Goal: Transaction & Acquisition: Subscribe to service/newsletter

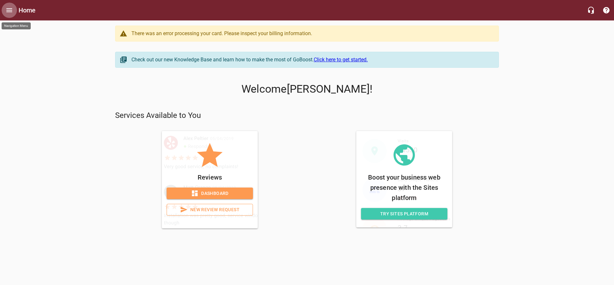
click at [8, 12] on icon "Open drawer" at bounding box center [9, 10] width 6 height 4
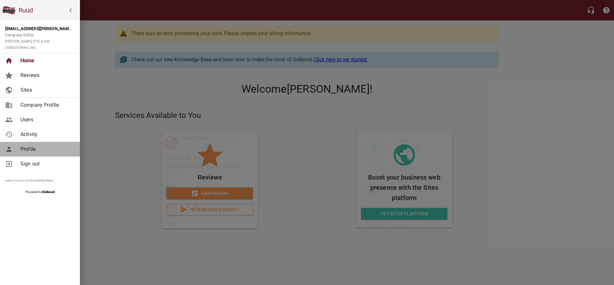
click at [33, 146] on span "Profile" at bounding box center [46, 150] width 52 height 8
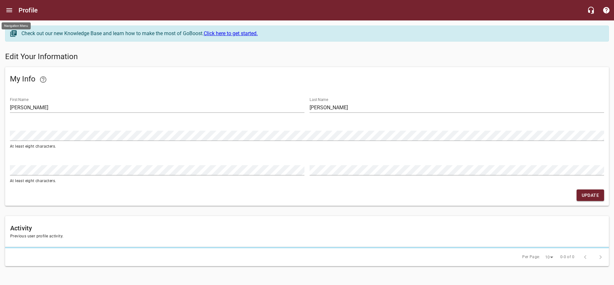
click at [14, 9] on button "Open drawer" at bounding box center [9, 10] width 15 height 15
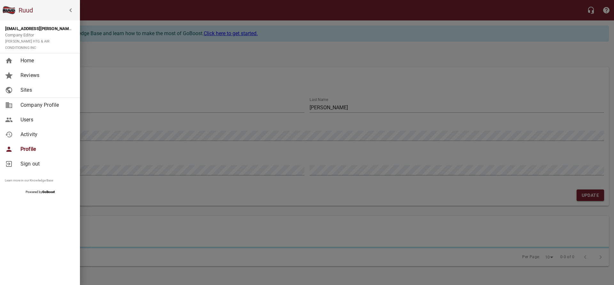
click at [28, 101] on span "Company Profile" at bounding box center [46, 105] width 52 height 8
select select "[US_STATE]"
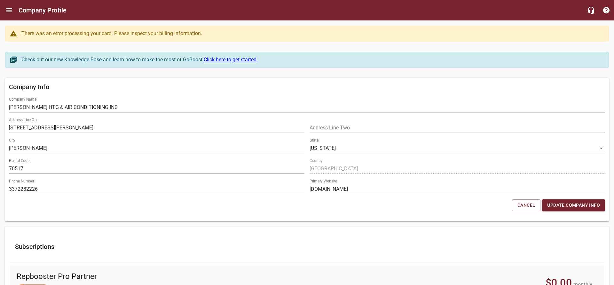
click at [129, 34] on div "There was an error processing your card. Please inspect your billing informatio…" at bounding box center [311, 34] width 581 height 8
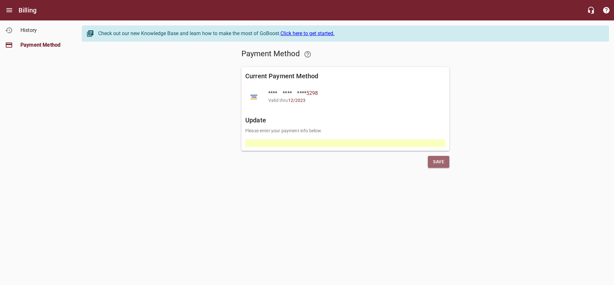
click at [429, 163] on button "Save" at bounding box center [438, 162] width 21 height 12
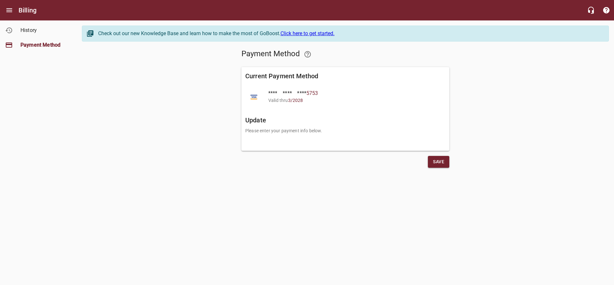
click at [38, 32] on span "History" at bounding box center [44, 31] width 49 height 8
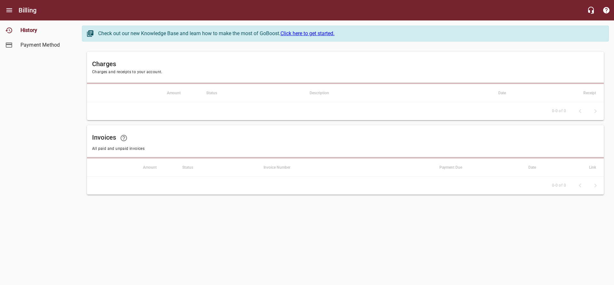
click at [23, 45] on span "Payment Method" at bounding box center [44, 45] width 49 height 8
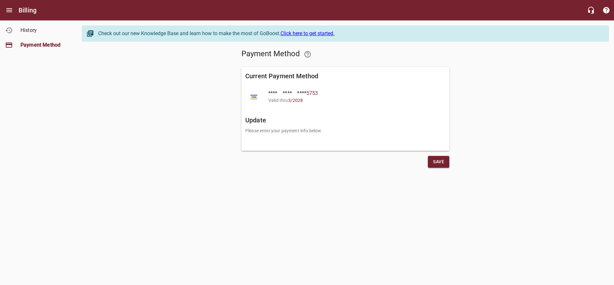
click at [21, 9] on h6 "Billing" at bounding box center [28, 10] width 18 height 10
click at [14, 11] on button "Open drawer" at bounding box center [9, 10] width 15 height 15
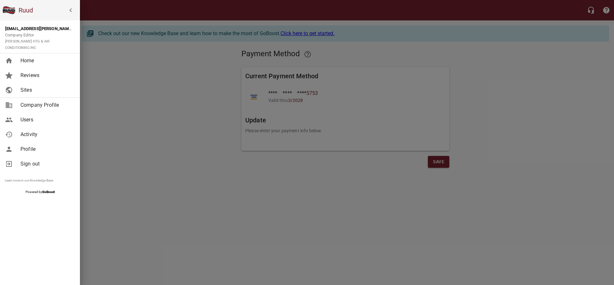
click at [34, 58] on span "Home" at bounding box center [46, 61] width 52 height 8
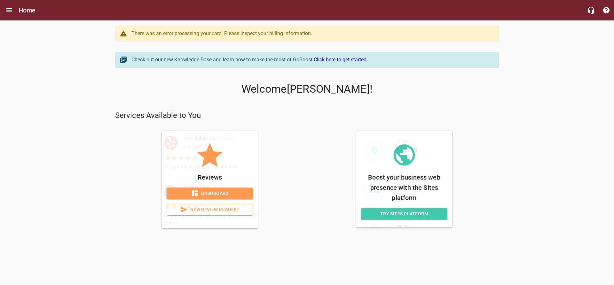
click at [255, 34] on div "There was an error processing your card. Please inspect your billing informatio…" at bounding box center [311, 34] width 361 height 8
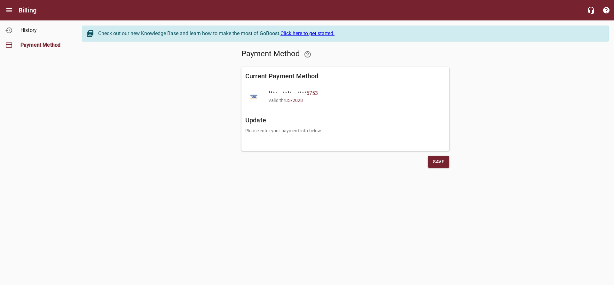
drag, startPoint x: 311, startPoint y: 93, endPoint x: 319, endPoint y: 96, distance: 8.8
click at [313, 93] on span "5753" at bounding box center [312, 93] width 12 height 6
click at [317, 93] on span "5753" at bounding box center [312, 93] width 12 height 6
click at [296, 100] on span "3 / 2028" at bounding box center [295, 100] width 15 height 5
click at [436, 161] on span "Save" at bounding box center [438, 162] width 11 height 8
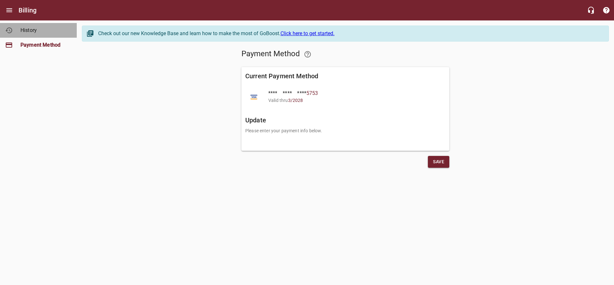
click at [26, 33] on span "History" at bounding box center [44, 31] width 49 height 8
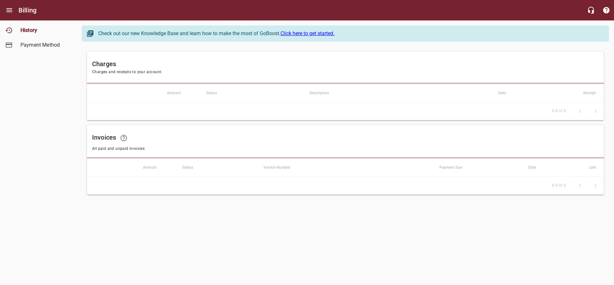
click at [305, 36] on link "Click here to get started." at bounding box center [308, 33] width 54 height 6
click at [13, 33] on link "History" at bounding box center [38, 30] width 77 height 15
click at [20, 8] on h6 "Billing" at bounding box center [28, 10] width 18 height 10
click at [14, 12] on button "Open drawer" at bounding box center [9, 10] width 15 height 15
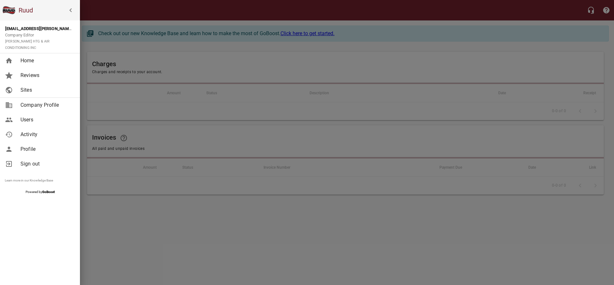
click at [34, 58] on span "Home" at bounding box center [46, 61] width 52 height 8
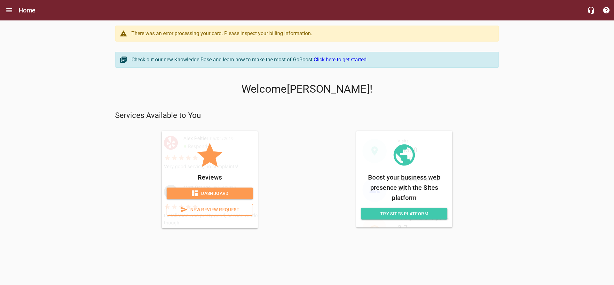
click at [206, 192] on span "Dashboard" at bounding box center [210, 194] width 76 height 8
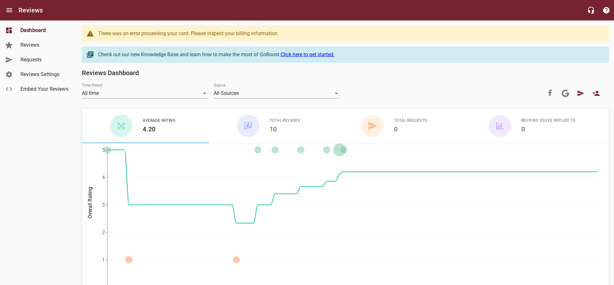
click at [32, 43] on span "Reviews" at bounding box center [44, 45] width 49 height 8
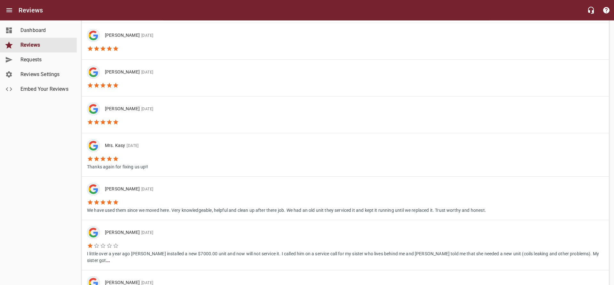
scroll to position [163, 0]
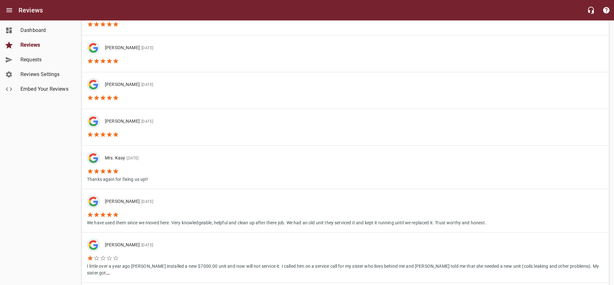
click at [35, 60] on span "Requests" at bounding box center [44, 60] width 49 height 8
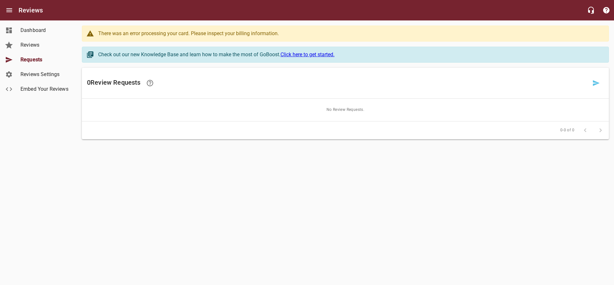
click at [38, 75] on span "Reviews Settings" at bounding box center [44, 75] width 49 height 8
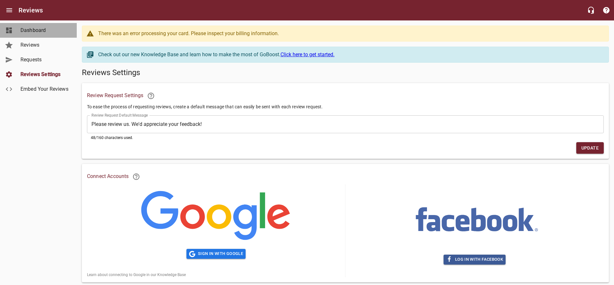
click at [40, 34] on span "Dashboard" at bounding box center [44, 31] width 49 height 8
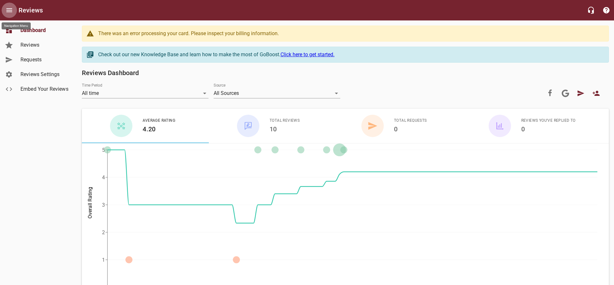
click at [15, 11] on button "Open drawer" at bounding box center [9, 10] width 15 height 15
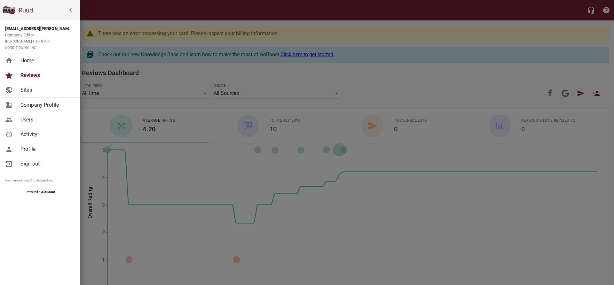
click at [24, 86] on span "Sites" at bounding box center [46, 90] width 52 height 8
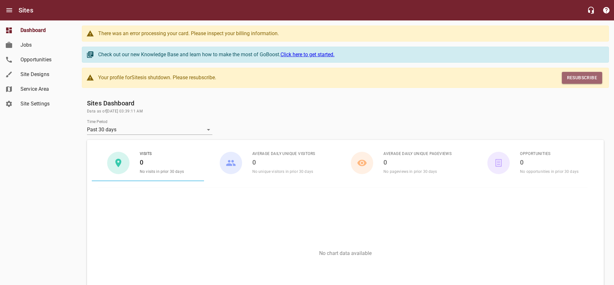
click at [571, 80] on span "Resubscribe" at bounding box center [582, 78] width 30 height 8
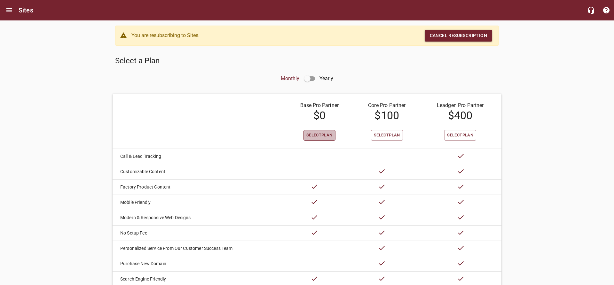
click at [319, 133] on span "Select Plan" at bounding box center [319, 135] width 26 height 7
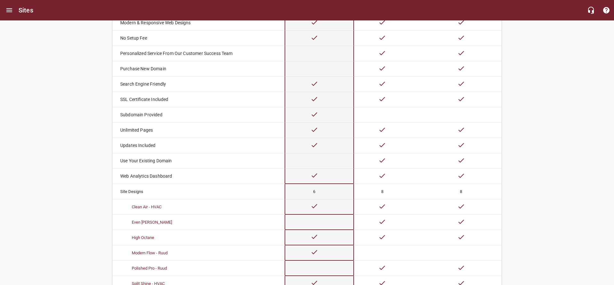
scroll to position [296, 0]
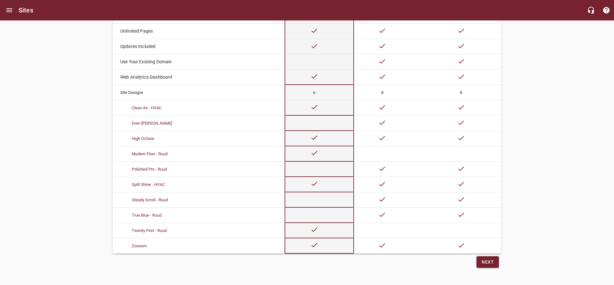
click at [492, 261] on span "Next" at bounding box center [488, 262] width 12 height 8
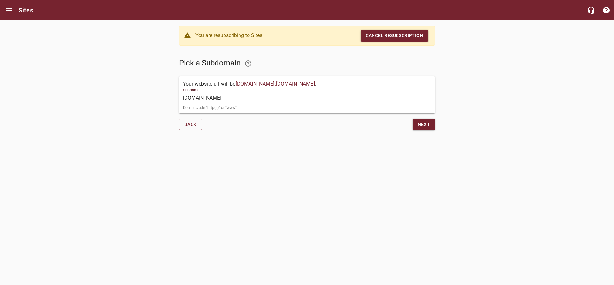
click at [261, 98] on input "[DOMAIN_NAME]" at bounding box center [307, 98] width 248 height 10
drag, startPoint x: 261, startPoint y: 98, endPoint x: 145, endPoint y: 109, distance: 116.3
click at [183, 103] on input "[DOMAIN_NAME]" at bounding box center [307, 98] width 248 height 10
type input "dupuisac.com"
click at [280, 147] on html "Sites You are resubscribing to Sites. Cancel resubscription Pick a Subdomain Yo…" at bounding box center [307, 73] width 614 height 147
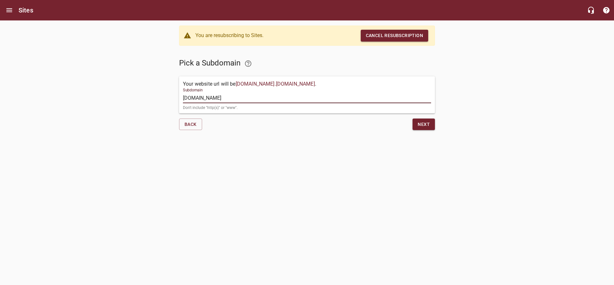
click at [275, 100] on input "dupuisac.com" at bounding box center [307, 98] width 248 height 10
click at [321, 82] on div "Your website url will be dupuisac.com . ruudpropartner.com . Subdomain dupuisac…" at bounding box center [307, 94] width 256 height 37
click at [316, 83] on p "Your website url will be dupuisac.com . ruudpropartner.com ." at bounding box center [249, 84] width 133 height 8
click at [424, 126] on span "Next" at bounding box center [424, 125] width 12 height 8
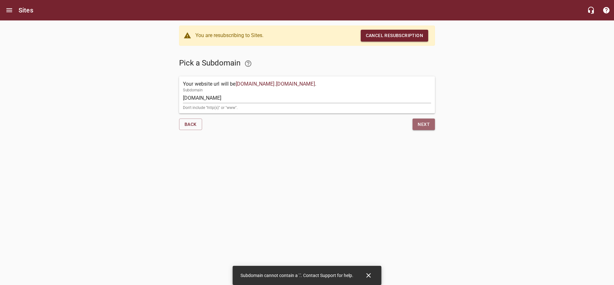
click at [424, 126] on span "Next" at bounding box center [424, 125] width 12 height 8
click at [229, 99] on input "dupuisac.com" at bounding box center [307, 98] width 248 height 10
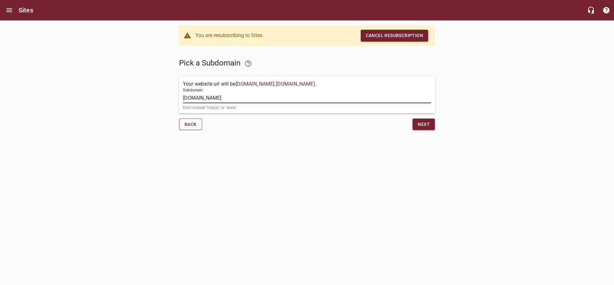
click at [194, 126] on span "Back" at bounding box center [191, 125] width 12 height 8
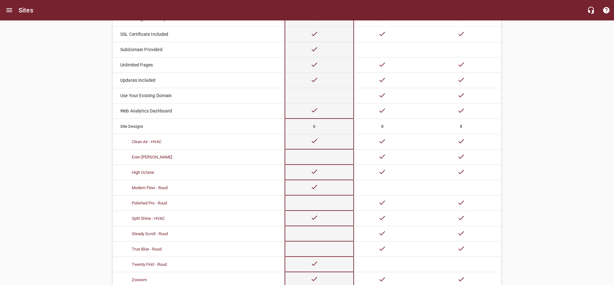
scroll to position [296, 0]
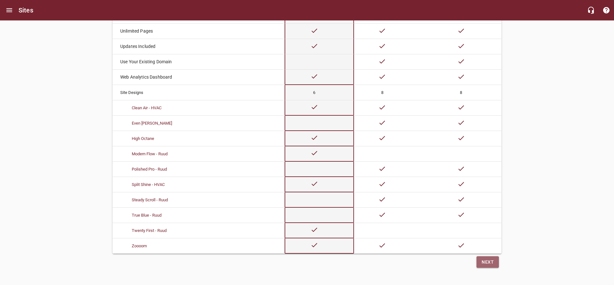
click at [482, 258] on span "Next" at bounding box center [488, 262] width 12 height 8
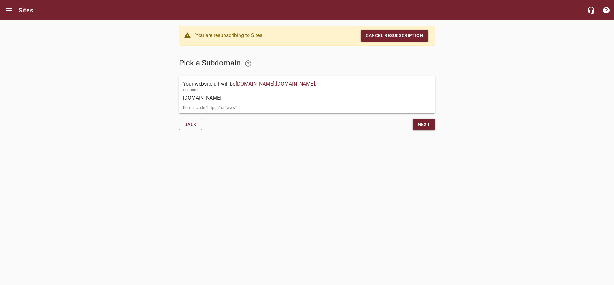
click at [203, 98] on input "[DOMAIN_NAME]" at bounding box center [307, 98] width 248 height 10
click at [416, 124] on button "Next" at bounding box center [424, 125] width 22 height 12
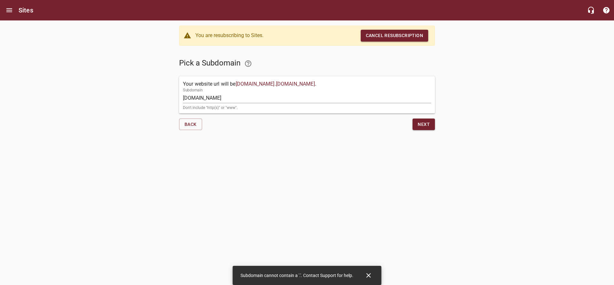
click at [205, 96] on input "dupuisac.ruudpropartner.com" at bounding box center [307, 98] width 248 height 10
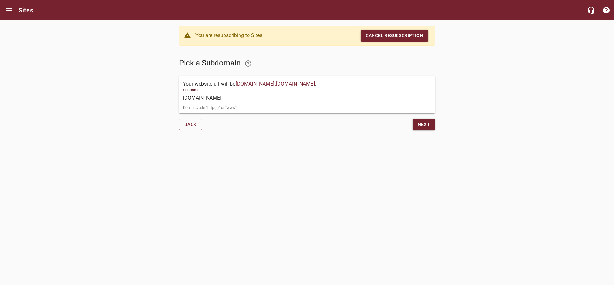
click at [255, 97] on input "[DOMAIN_NAME]" at bounding box center [307, 98] width 248 height 10
drag, startPoint x: 261, startPoint y: 98, endPoint x: 203, endPoint y: 99, distance: 57.6
click at [203, 99] on input "[DOMAIN_NAME]" at bounding box center [307, 98] width 248 height 10
type input "dupuisac"
click at [425, 125] on span "Next" at bounding box center [424, 125] width 12 height 8
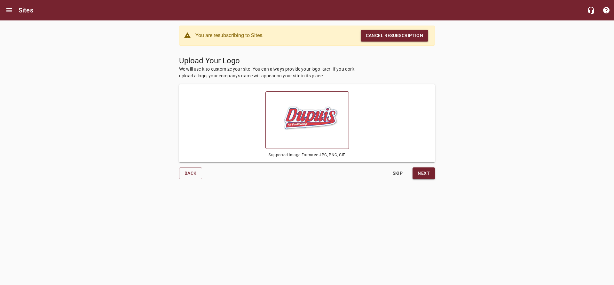
click at [311, 123] on img at bounding box center [307, 120] width 64 height 38
click at [0, 0] on input "file" at bounding box center [0, 0] width 0 height 0
click at [429, 173] on span "Next" at bounding box center [424, 174] width 12 height 8
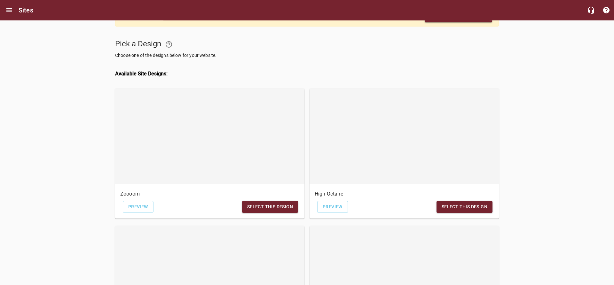
scroll to position [33, 0]
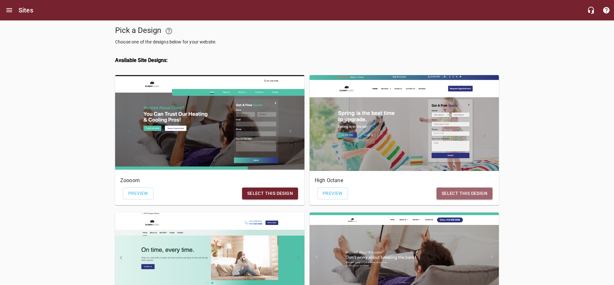
click at [469, 194] on span "Select this design" at bounding box center [465, 194] width 46 height 8
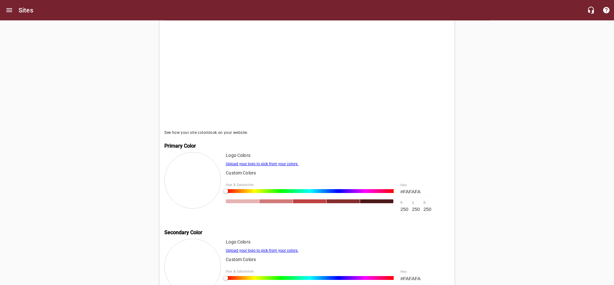
scroll to position [198, 0]
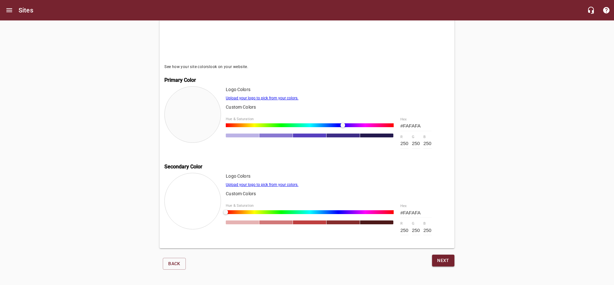
drag, startPoint x: 227, startPoint y: 122, endPoint x: 343, endPoint y: 125, distance: 116.2
click at [343, 125] on div at bounding box center [345, 125] width 4 height 4
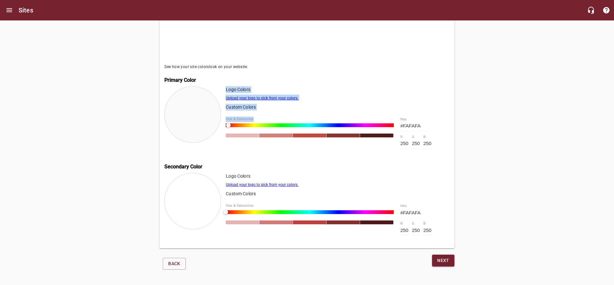
drag, startPoint x: 343, startPoint y: 124, endPoint x: 197, endPoint y: 123, distance: 146.2
click at [197, 123] on div "Logo Colors Upload your logo to pick from your colors. Custom Colors Hue & Satu…" at bounding box center [306, 121] width 285 height 71
click at [251, 96] on link "Upload your logo to pick from your colors." at bounding box center [262, 98] width 73 height 4
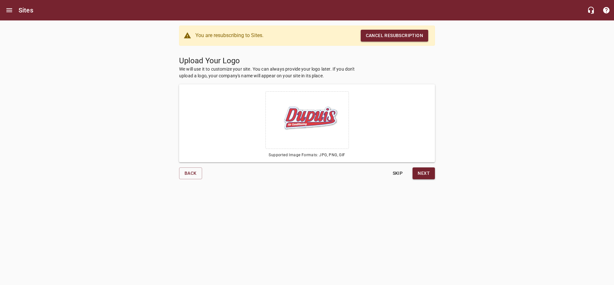
click at [427, 172] on span "Next" at bounding box center [424, 174] width 12 height 8
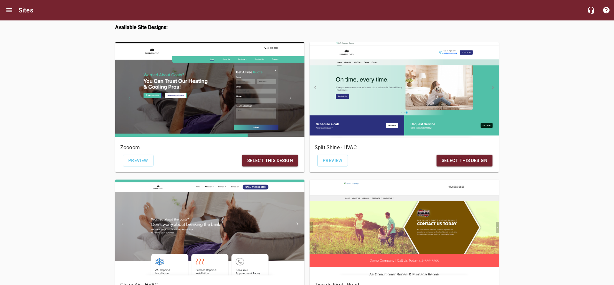
scroll to position [228, 0]
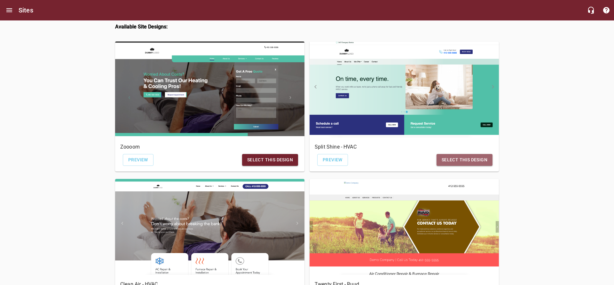
click at [448, 160] on span "Select this design" at bounding box center [465, 160] width 46 height 8
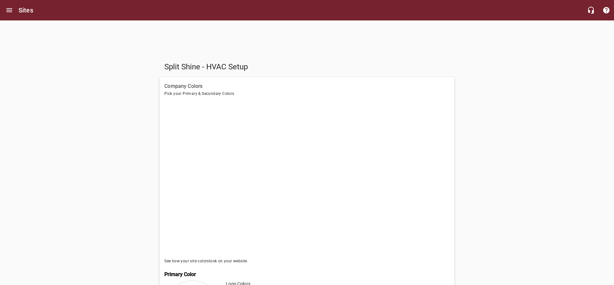
scroll to position [131, 0]
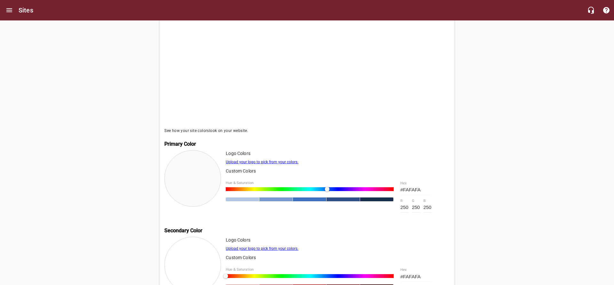
drag, startPoint x: 226, startPoint y: 190, endPoint x: 327, endPoint y: 201, distance: 101.4
click at [327, 201] on div at bounding box center [310, 194] width 168 height 14
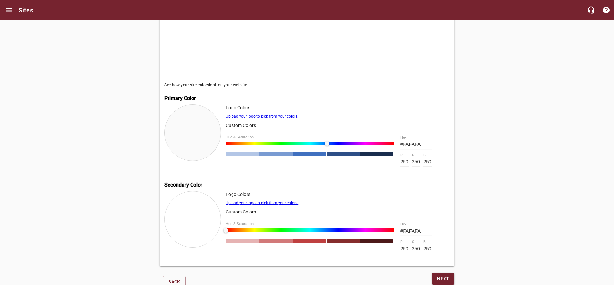
scroll to position [198, 0]
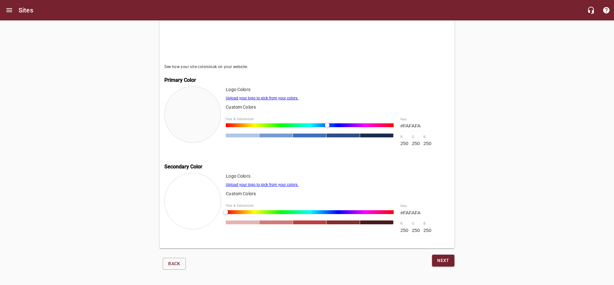
drag, startPoint x: 224, startPoint y: 210, endPoint x: 303, endPoint y: 220, distance: 80.0
click at [325, 223] on div "Logo Colors Upload your logo to pick from your colors. Custom Colors Hue & Satu…" at bounding box center [306, 208] width 285 height 71
click at [229, 211] on div at bounding box center [229, 212] width 4 height 4
click at [449, 260] on span "Next" at bounding box center [443, 261] width 12 height 8
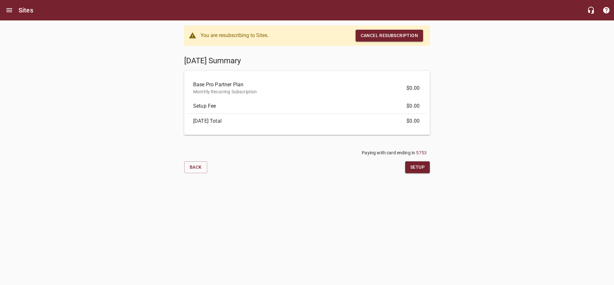
click at [414, 170] on span "Setup" at bounding box center [417, 167] width 14 height 8
click at [417, 168] on span "Setup" at bounding box center [417, 167] width 14 height 8
click at [417, 163] on button "Setup" at bounding box center [417, 168] width 25 height 12
click at [194, 173] on div "Back" at bounding box center [244, 167] width 125 height 17
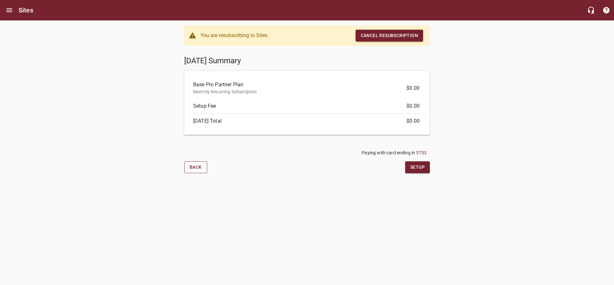
click at [197, 168] on span "Back" at bounding box center [196, 167] width 12 height 8
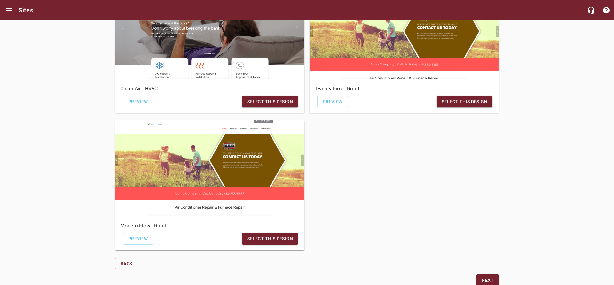
scroll to position [445, 0]
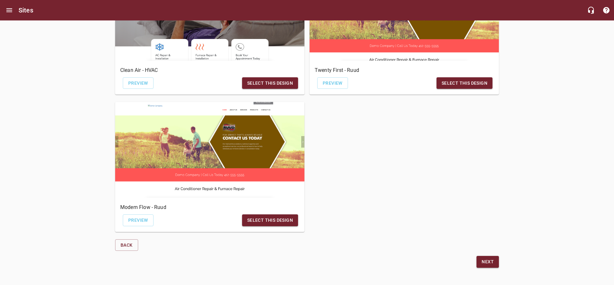
click at [487, 264] on span "Next" at bounding box center [488, 262] width 12 height 8
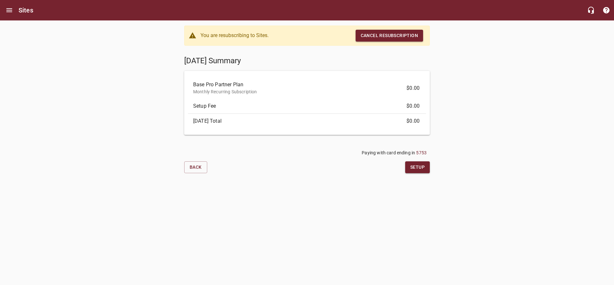
click at [419, 166] on span "Setup" at bounding box center [417, 167] width 14 height 8
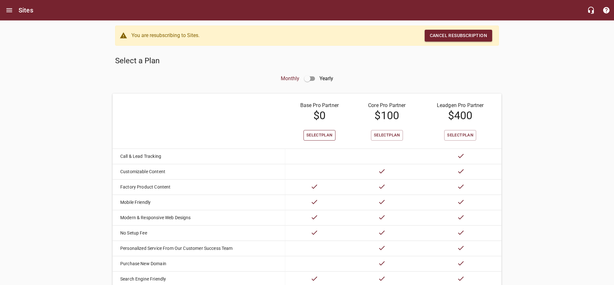
drag, startPoint x: 316, startPoint y: 136, endPoint x: 313, endPoint y: 141, distance: 5.0
click at [316, 136] on span "Select Plan" at bounding box center [319, 135] width 26 height 7
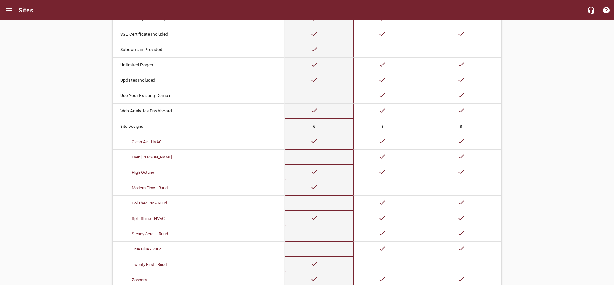
scroll to position [296, 0]
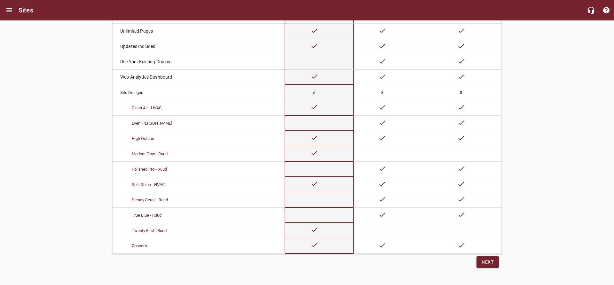
click at [481, 264] on button "Next" at bounding box center [488, 263] width 22 height 12
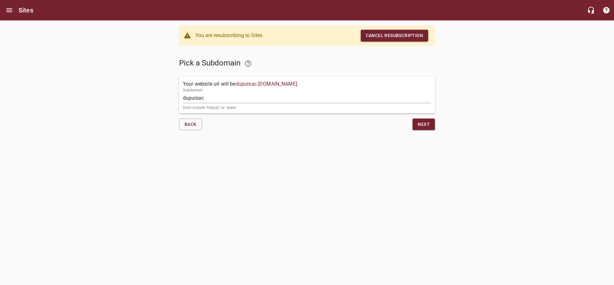
click at [417, 123] on button "Next" at bounding box center [424, 125] width 22 height 12
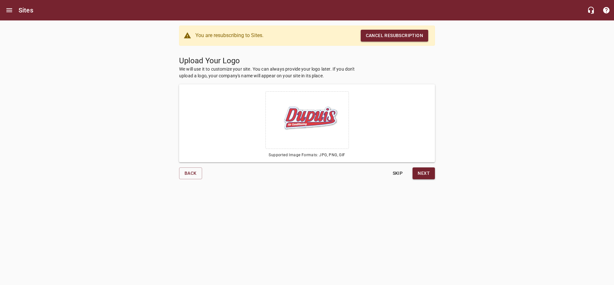
click at [423, 172] on span "Next" at bounding box center [424, 174] width 12 height 8
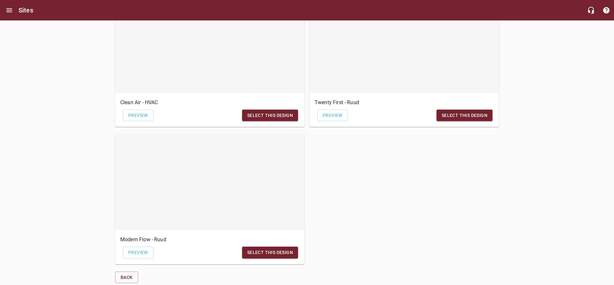
scroll to position [445, 0]
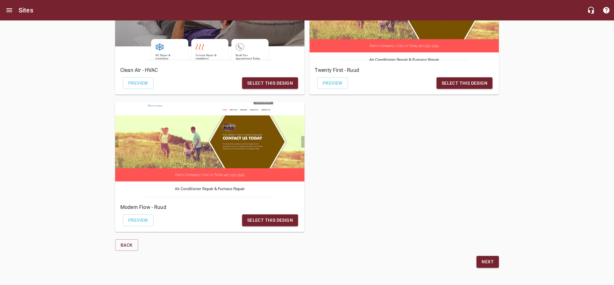
click at [487, 259] on span "Next" at bounding box center [488, 262] width 12 height 8
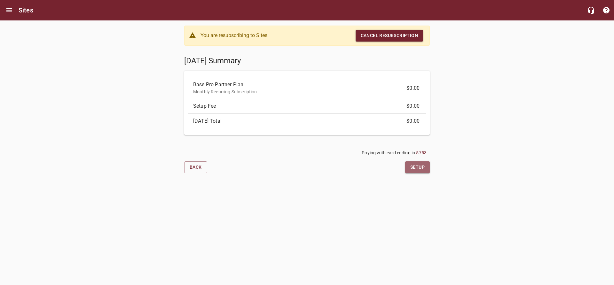
click at [419, 171] on span "Setup" at bounding box center [417, 167] width 14 height 8
click at [250, 37] on div "You are resubscribing to Sites." at bounding box center [251, 36] width 101 height 12
click at [418, 167] on span "Setup" at bounding box center [417, 167] width 14 height 8
click at [192, 170] on span "Back" at bounding box center [196, 167] width 12 height 8
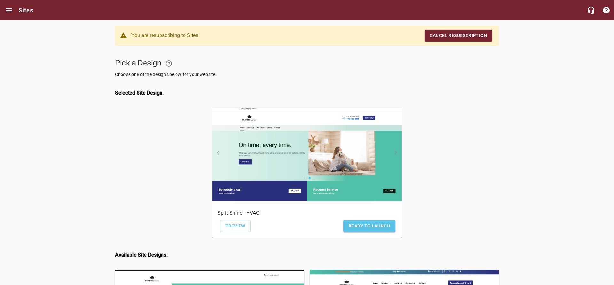
click at [367, 226] on span "Ready to Launch" at bounding box center [370, 226] width 42 height 8
